Goal: Transaction & Acquisition: Purchase product/service

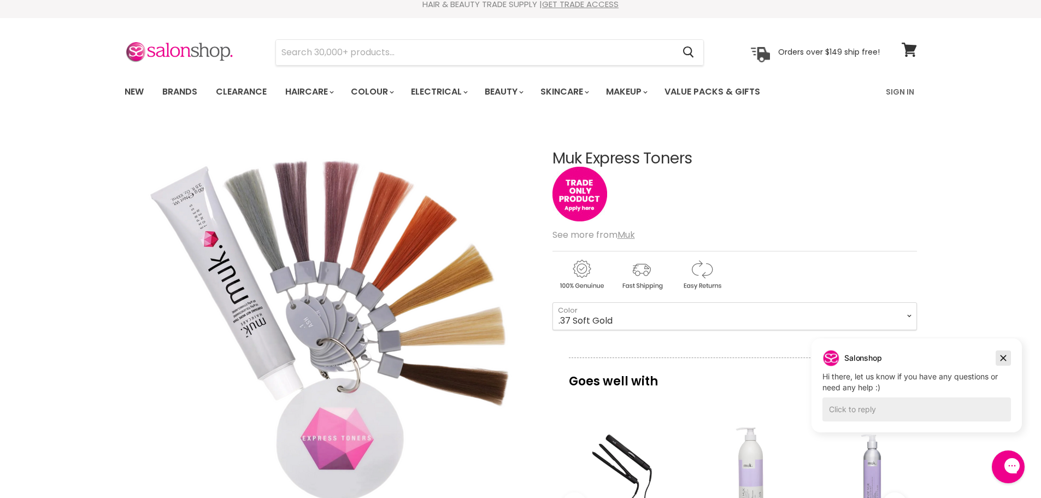
click at [1006, 355] on icon "Dismiss campaign" at bounding box center [1004, 358] width 6 height 6
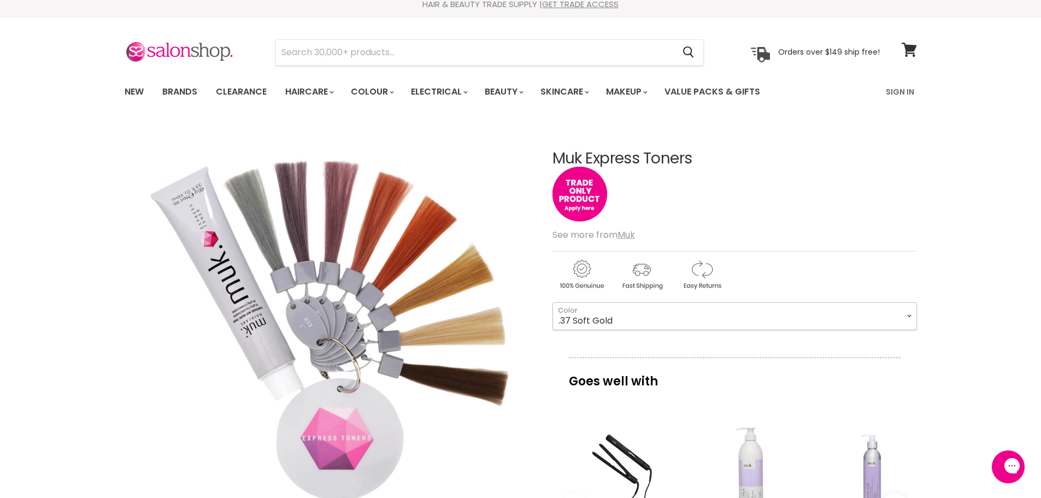
click at [907, 314] on select ".1 Ash .12 Smokey Silver .2 Lilac .57 Rose .42 Coral .37 Soft Gold .72 Pearl .0…" at bounding box center [735, 315] width 365 height 27
click at [553, 302] on select ".1 Ash .12 Smokey Silver .2 Lilac .57 Rose .42 Coral .37 Soft Gold .72 Pearl .0…" at bounding box center [735, 315] width 365 height 27
click at [910, 315] on select ".1 Ash .12 Smokey Silver .2 Lilac .57 Rose .42 Coral .37 Soft Gold .72 Pearl .0…" at bounding box center [735, 315] width 365 height 27
click at [553, 302] on select ".1 Ash .12 Smokey Silver .2 Lilac .57 Rose .42 Coral .37 Soft Gold .72 Pearl .0…" at bounding box center [735, 315] width 365 height 27
select select ".12 Smokey Silver"
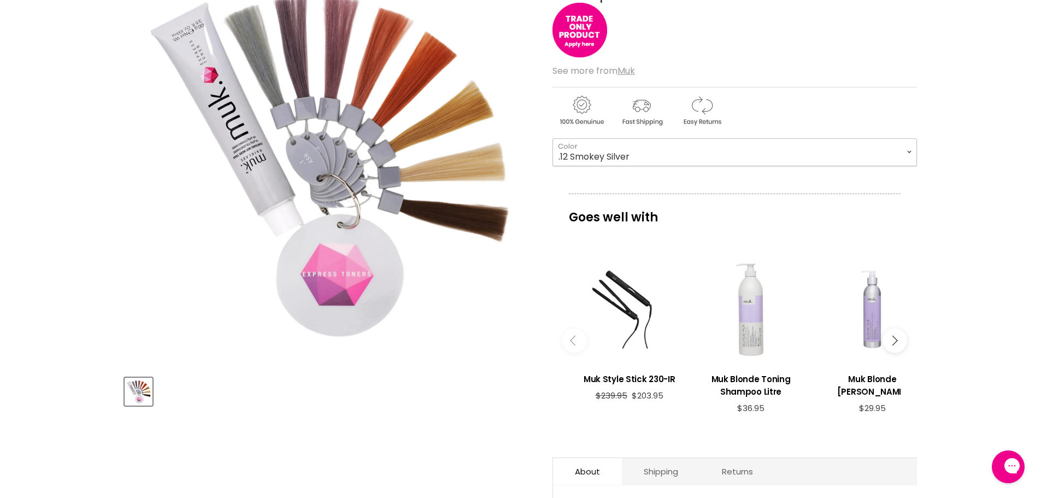
scroll to position [392, 0]
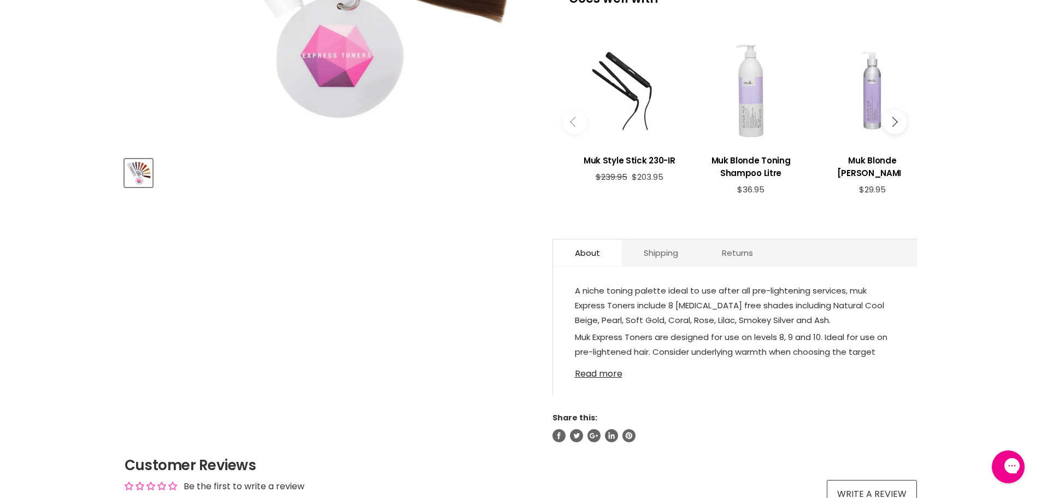
click at [599, 372] on link "Read more" at bounding box center [735, 370] width 320 height 16
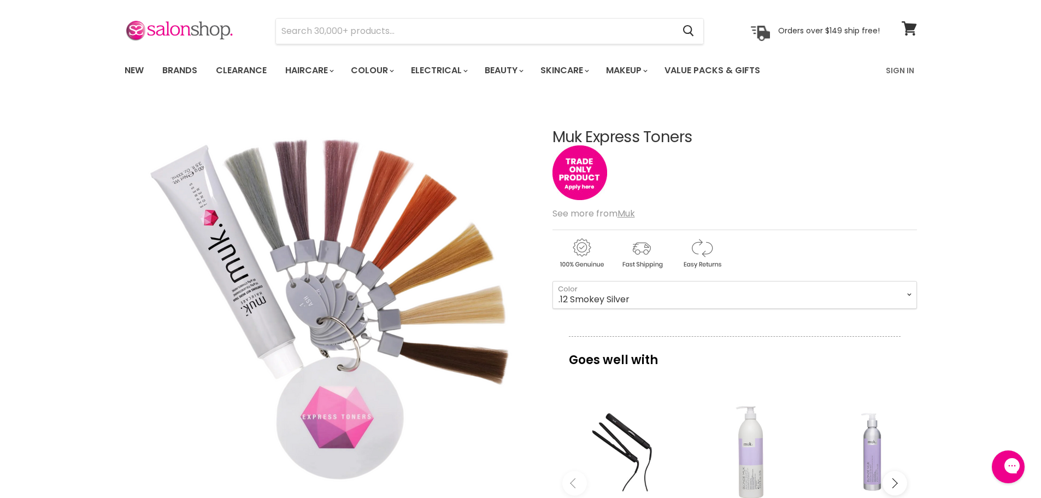
scroll to position [0, 0]
